Goal: Navigation & Orientation: Find specific page/section

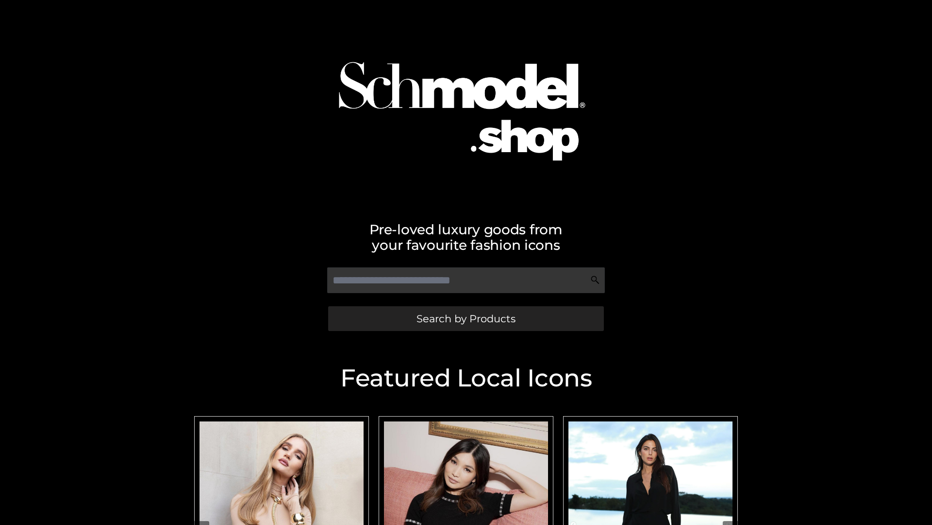
click at [466, 318] on span "Search by Products" at bounding box center [466, 318] width 99 height 10
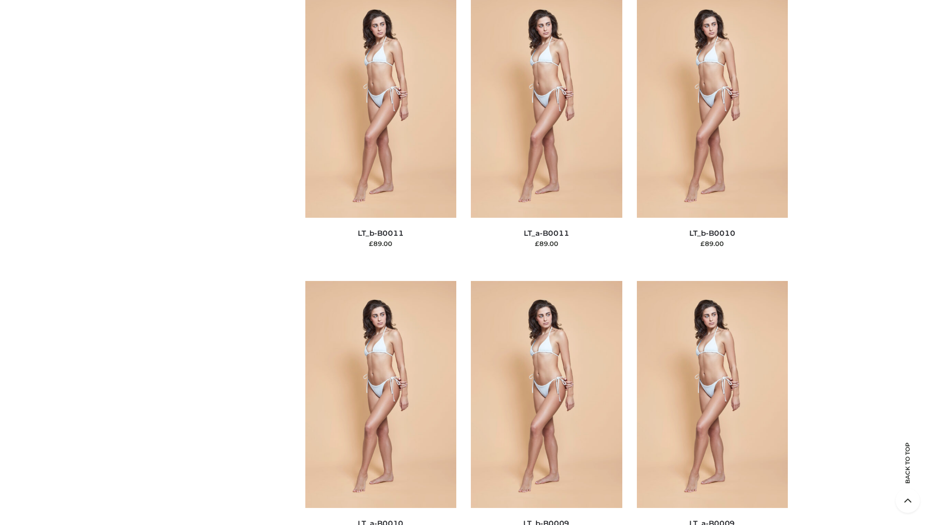
scroll to position [4362, 0]
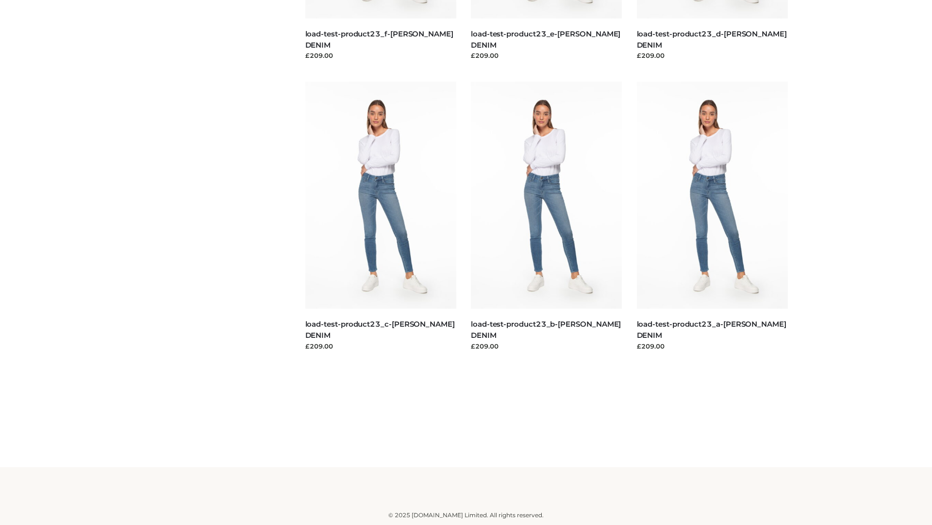
scroll to position [852, 0]
